Goal: Navigation & Orientation: Find specific page/section

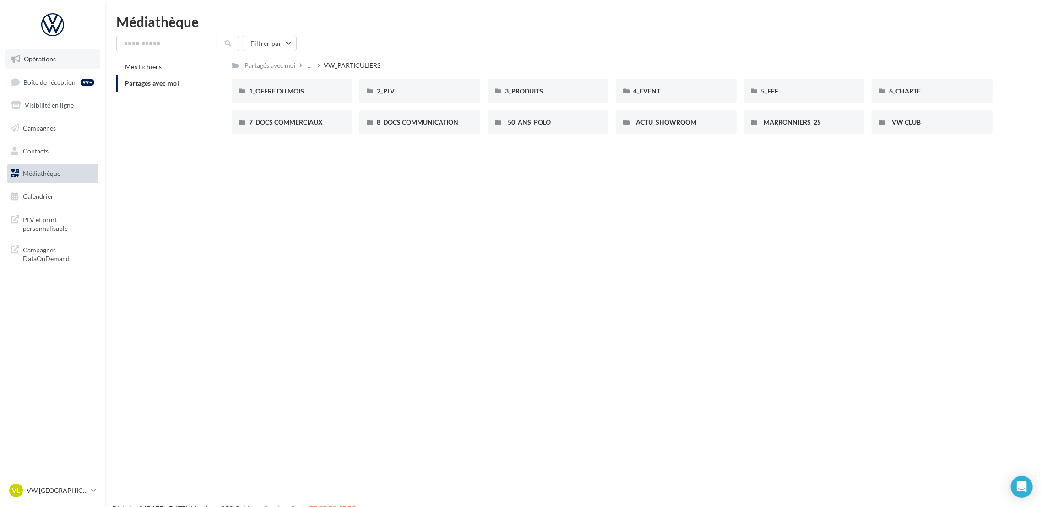
click at [45, 63] on link "Opérations" at bounding box center [52, 58] width 94 height 19
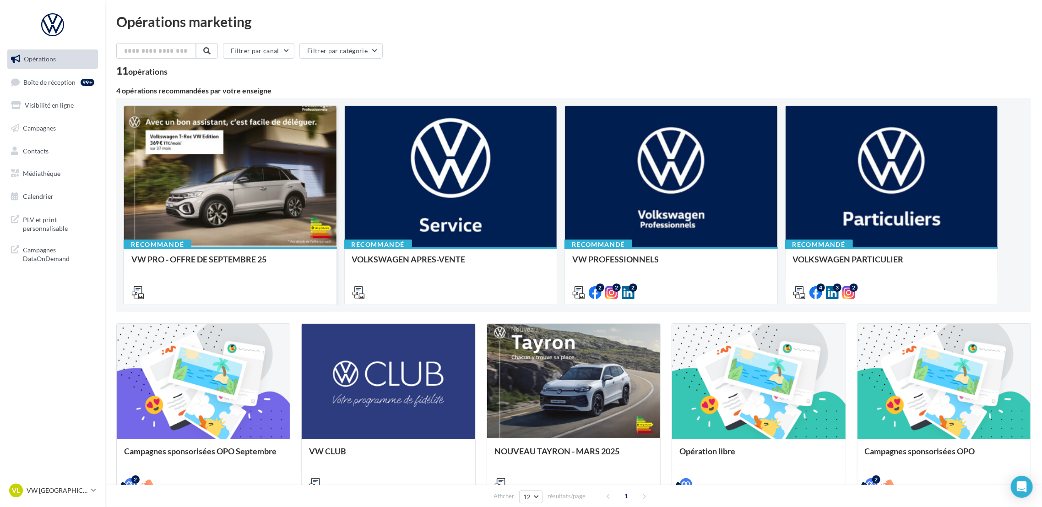
click at [133, 294] on icon at bounding box center [137, 292] width 13 height 13
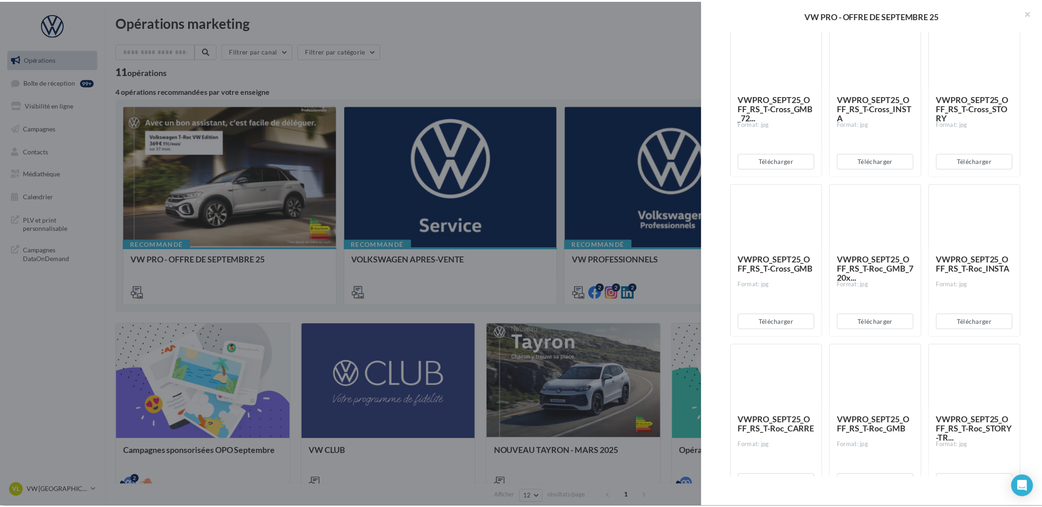
scroll to position [3573, 0]
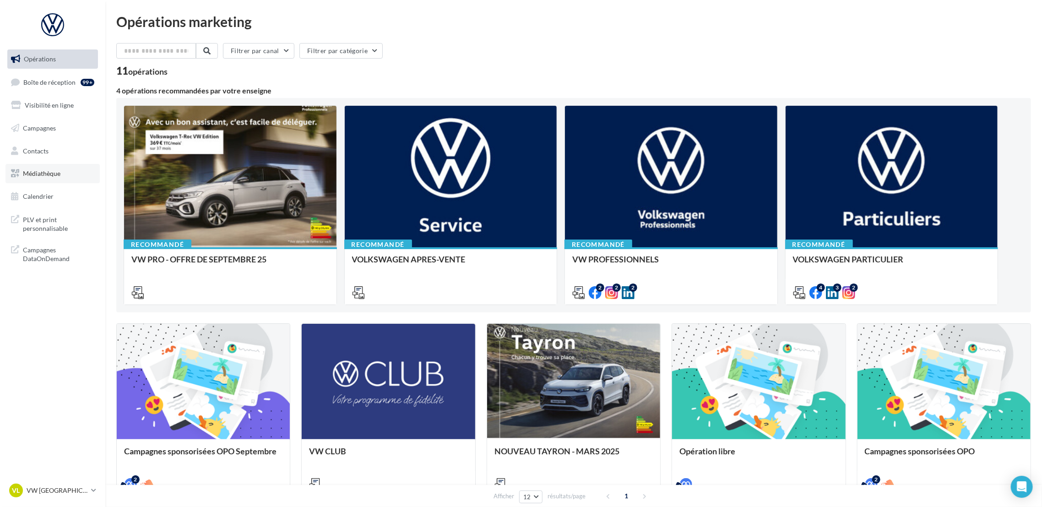
click at [48, 178] on link "Médiathèque" at bounding box center [52, 173] width 94 height 19
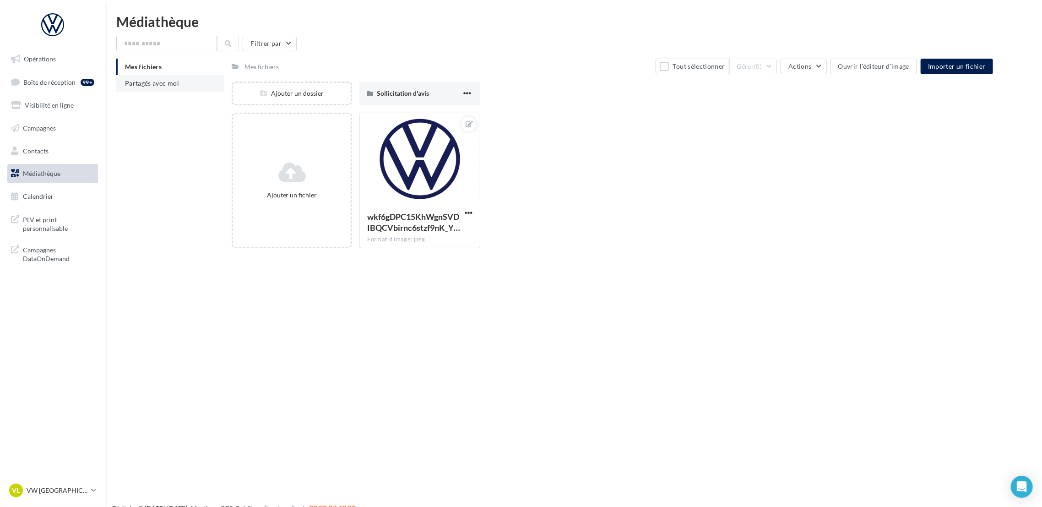
click at [161, 90] on li "Partagés avec moi" at bounding box center [170, 83] width 108 height 16
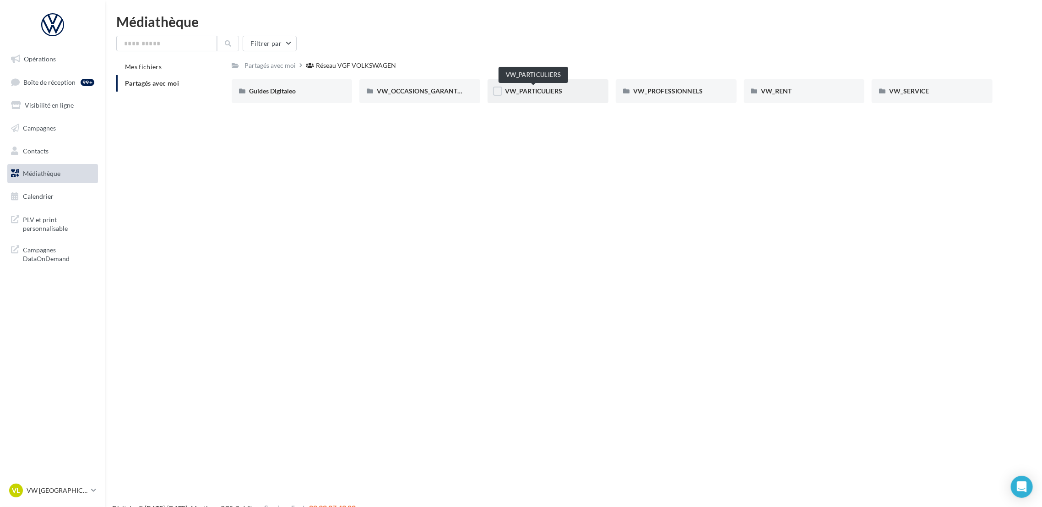
click at [545, 88] on span "VW_PARTICULIERS" at bounding box center [533, 91] width 57 height 8
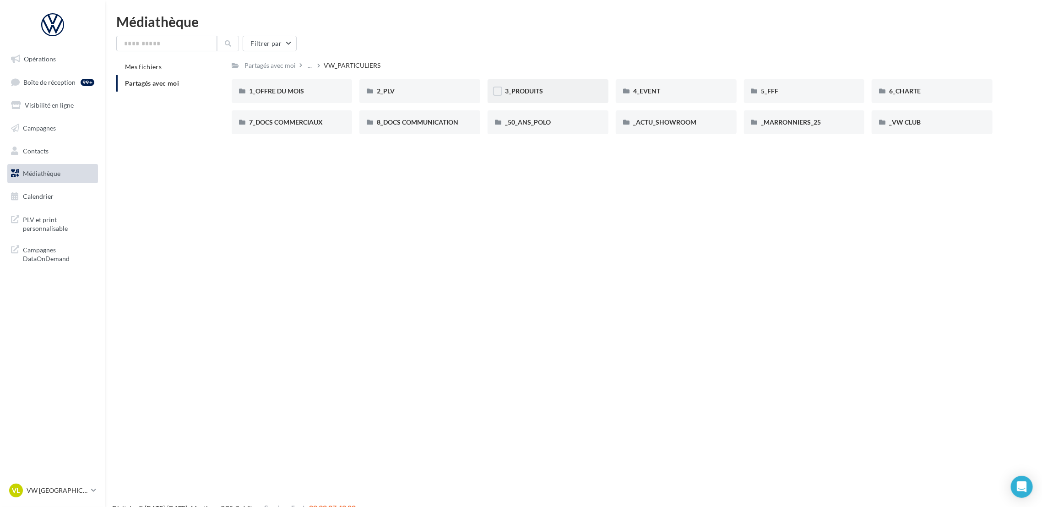
click at [524, 84] on div "3_PRODUITS" at bounding box center [547, 91] width 121 height 24
click at [325, 120] on div "T-Roc" at bounding box center [292, 122] width 86 height 9
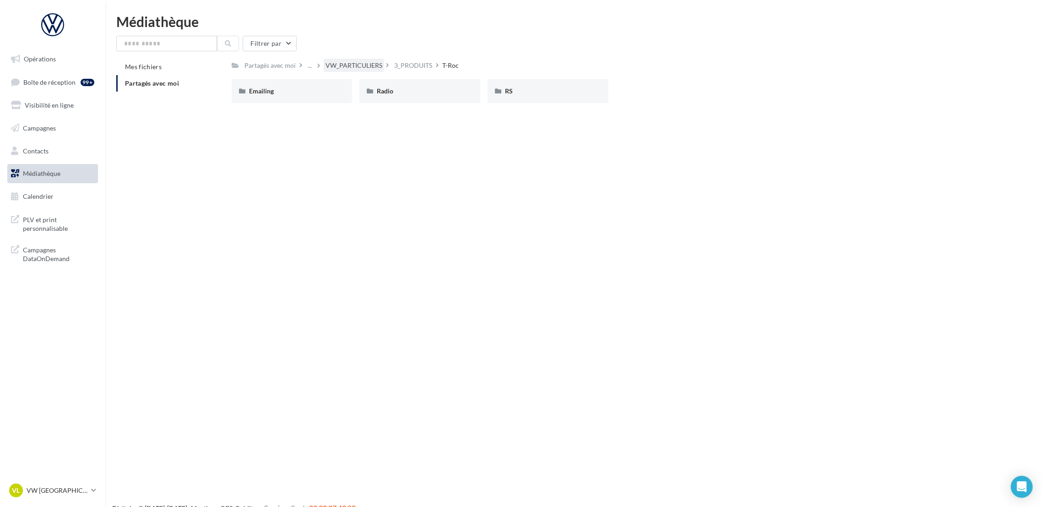
click at [372, 65] on div "VW_PARTICULIERS" at bounding box center [353, 65] width 57 height 9
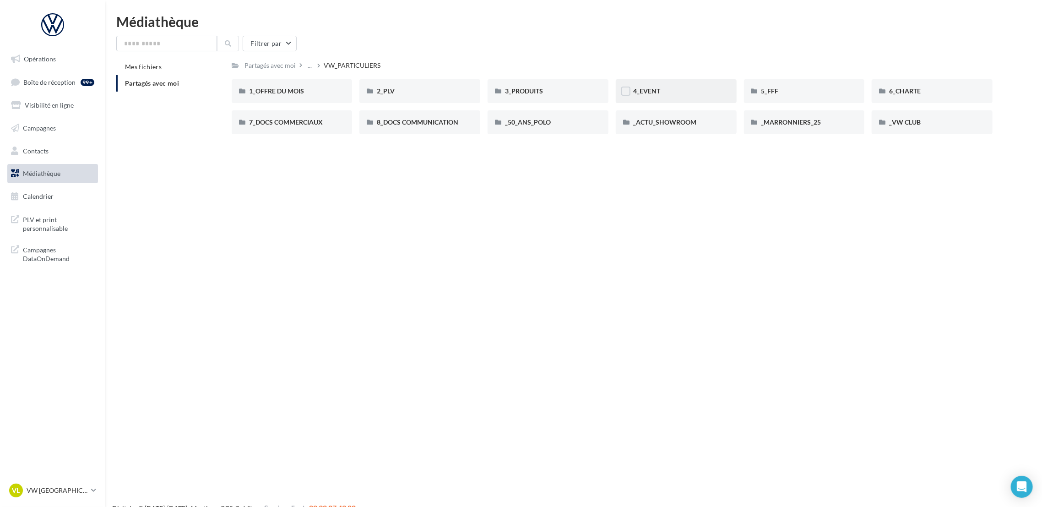
click at [661, 90] on div "4_EVENT" at bounding box center [676, 90] width 86 height 9
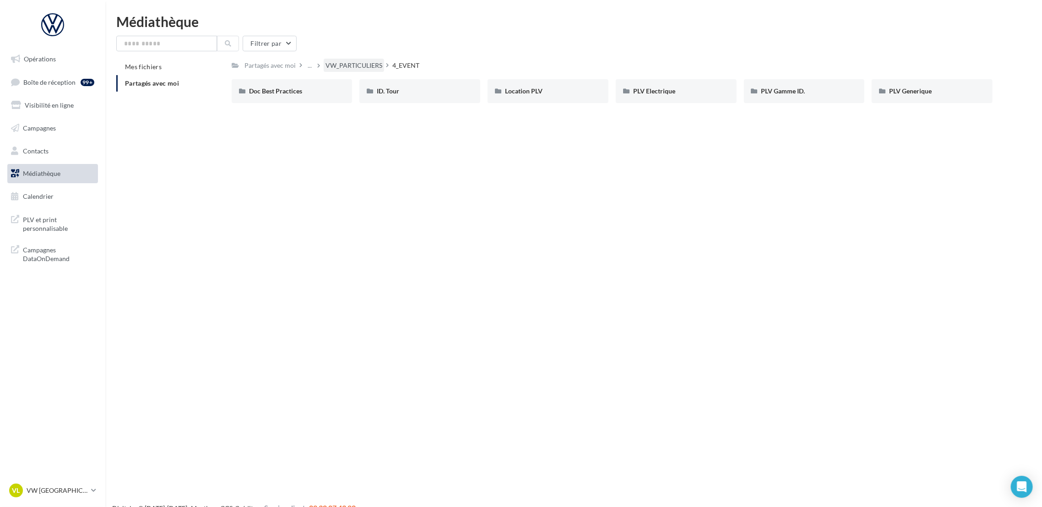
click at [333, 69] on div "VW_PARTICULIERS" at bounding box center [353, 65] width 57 height 9
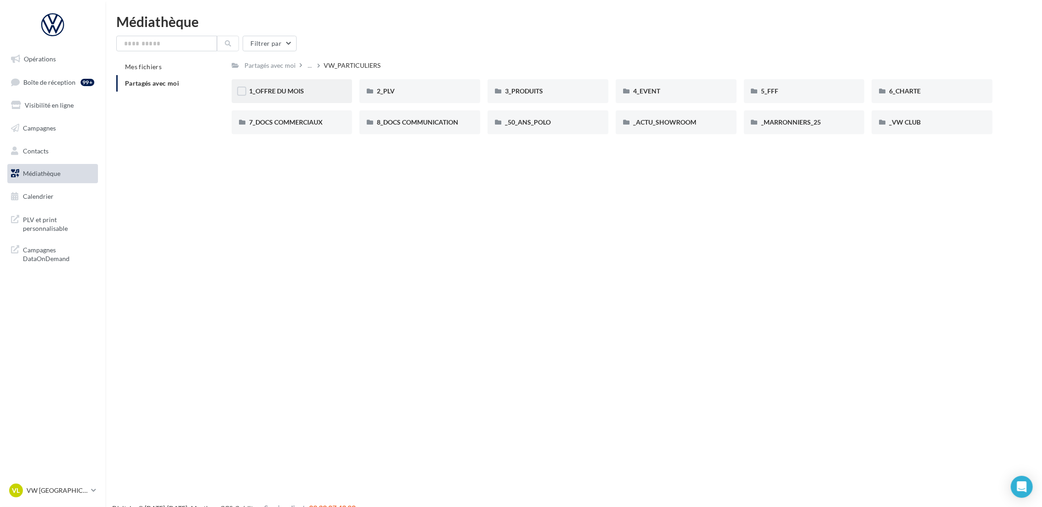
click at [294, 96] on div "1_OFFRE DU MOIS" at bounding box center [292, 91] width 121 height 24
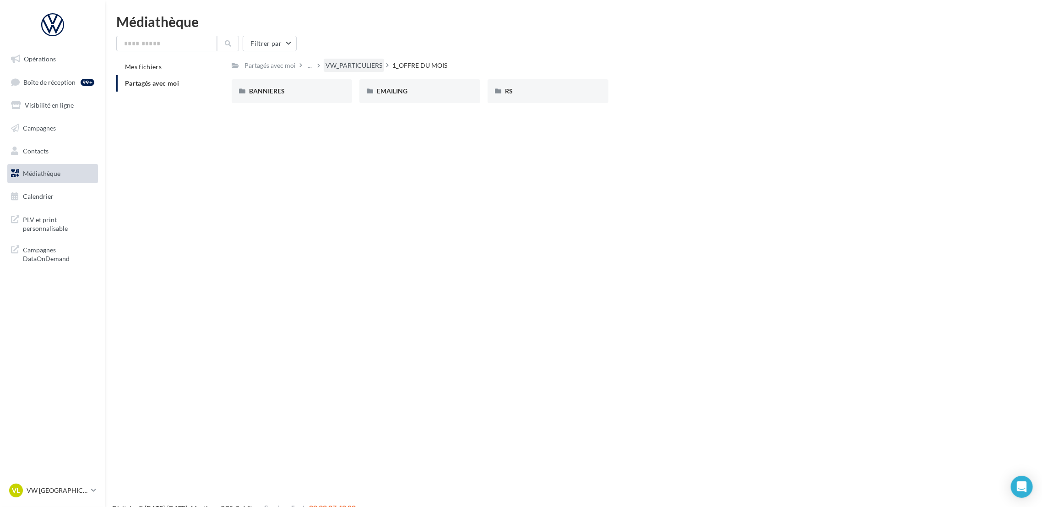
click at [351, 65] on div "VW_PARTICULIERS" at bounding box center [353, 65] width 57 height 9
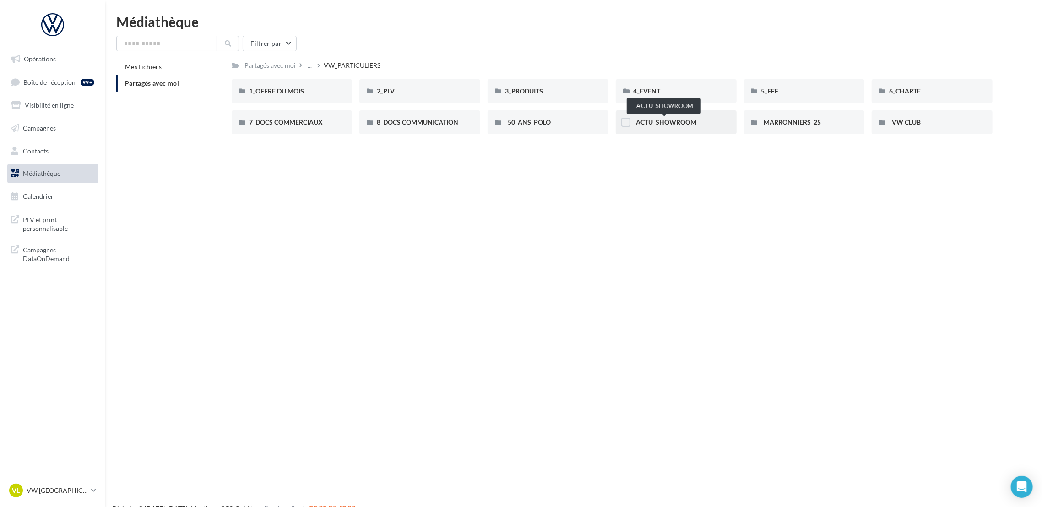
click at [646, 122] on span "_ACTU_SHOWROOM" at bounding box center [664, 122] width 63 height 8
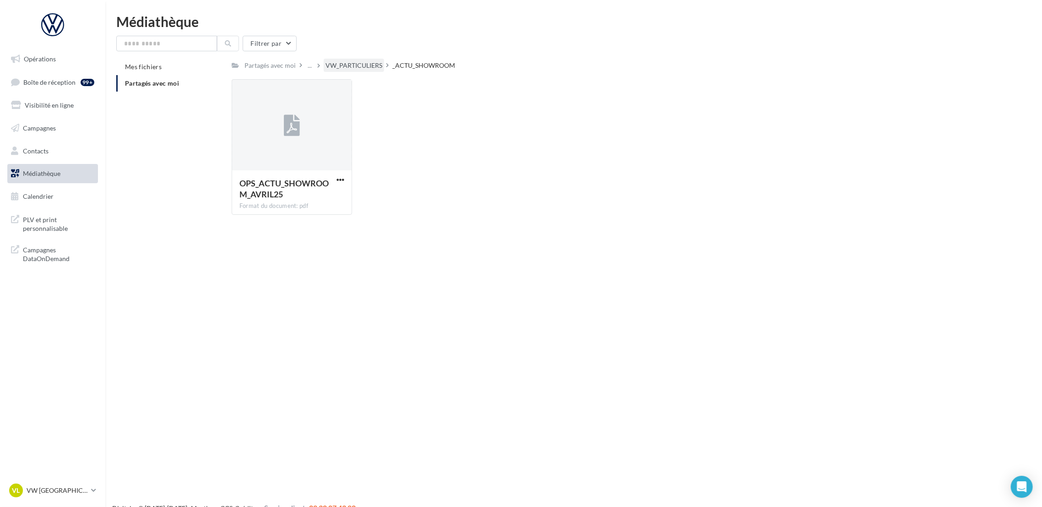
click at [346, 63] on div "VW_PARTICULIERS" at bounding box center [353, 65] width 57 height 9
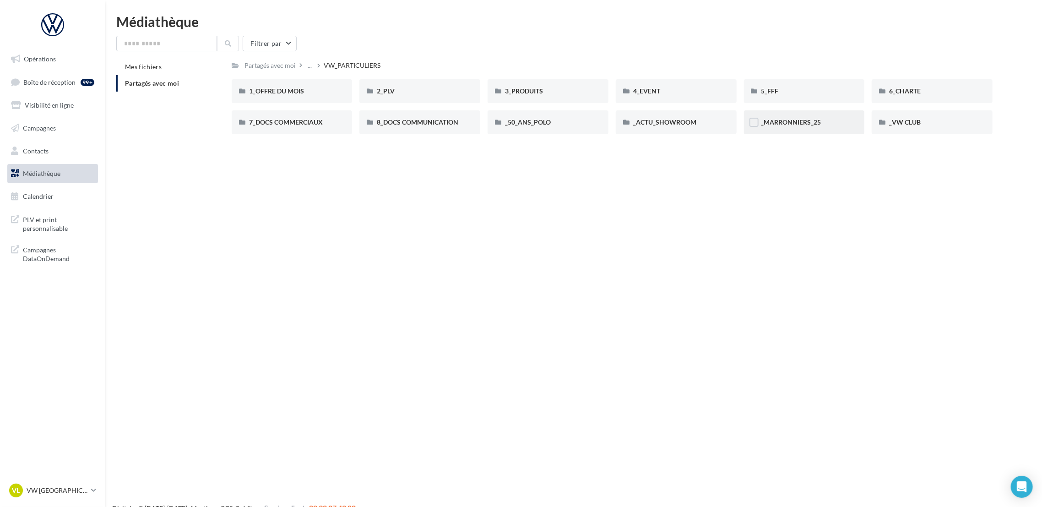
click at [835, 121] on div "_MARRONNIERS_25" at bounding box center [804, 122] width 86 height 9
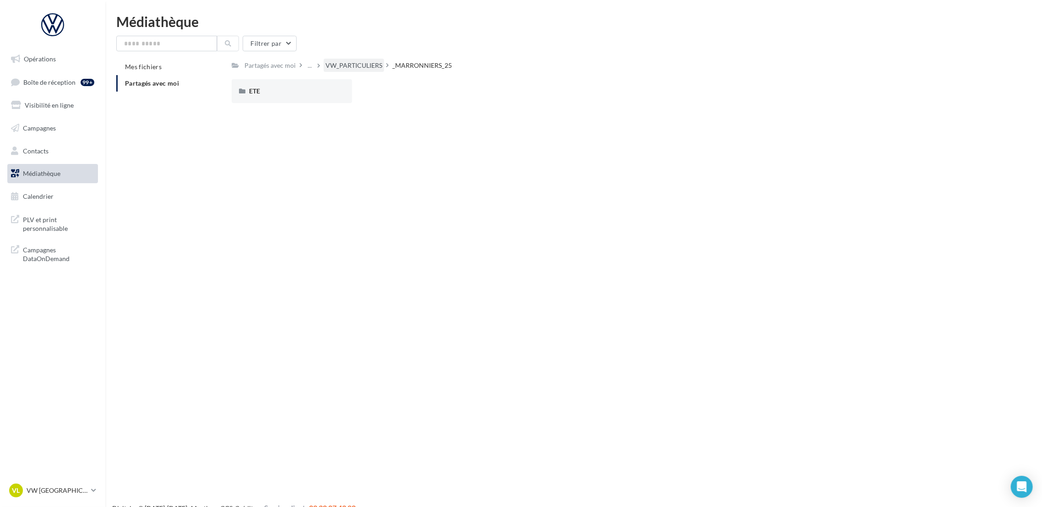
click at [359, 65] on div "VW_PARTICULIERS" at bounding box center [353, 65] width 57 height 9
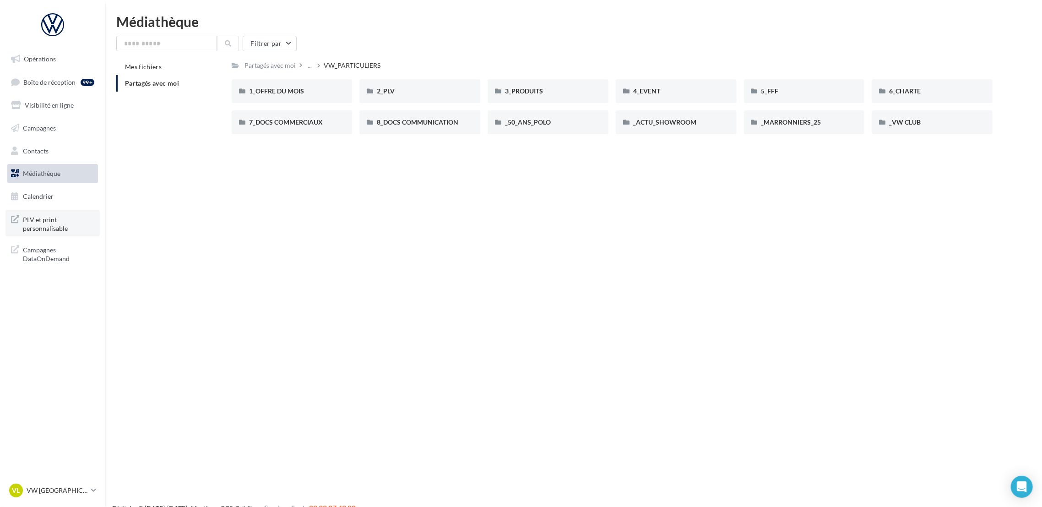
click at [68, 224] on span "PLV et print personnalisable" at bounding box center [58, 223] width 71 height 20
click at [65, 60] on link "Opérations" at bounding box center [52, 58] width 94 height 19
